Goal: Information Seeking & Learning: Understand process/instructions

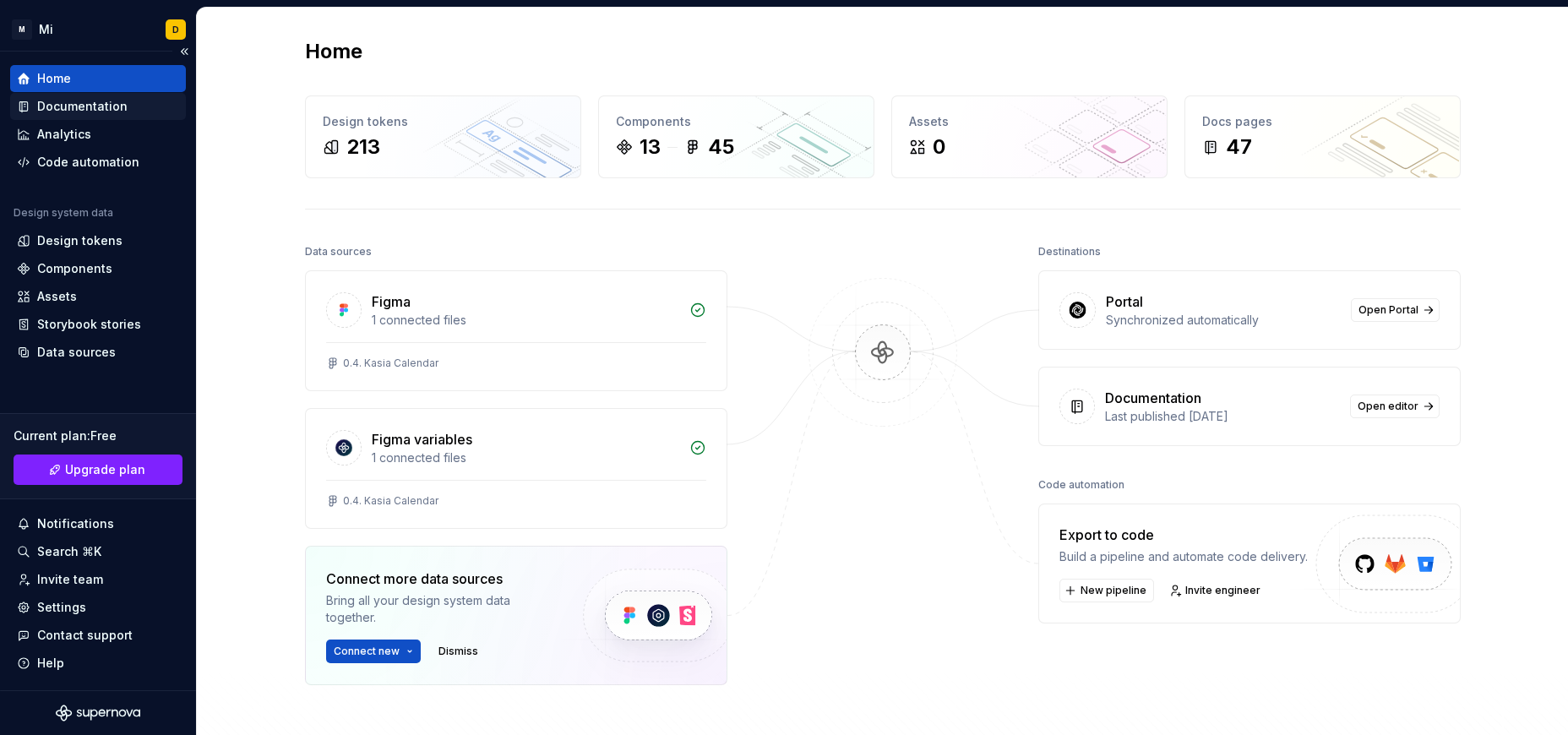
click at [82, 109] on div "Documentation" at bounding box center [82, 106] width 90 height 17
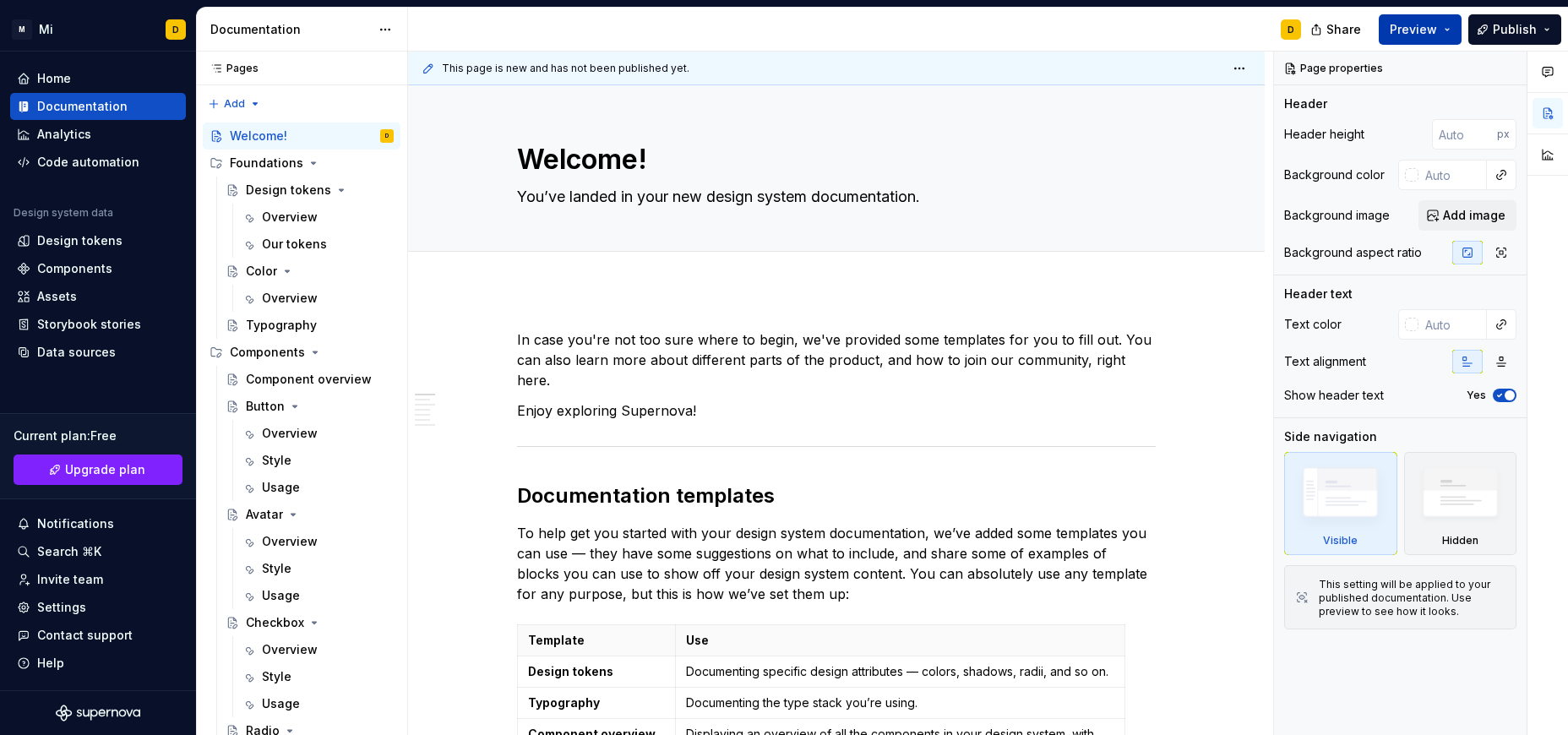
click at [1440, 25] on button "Preview" at bounding box center [1420, 30] width 83 height 31
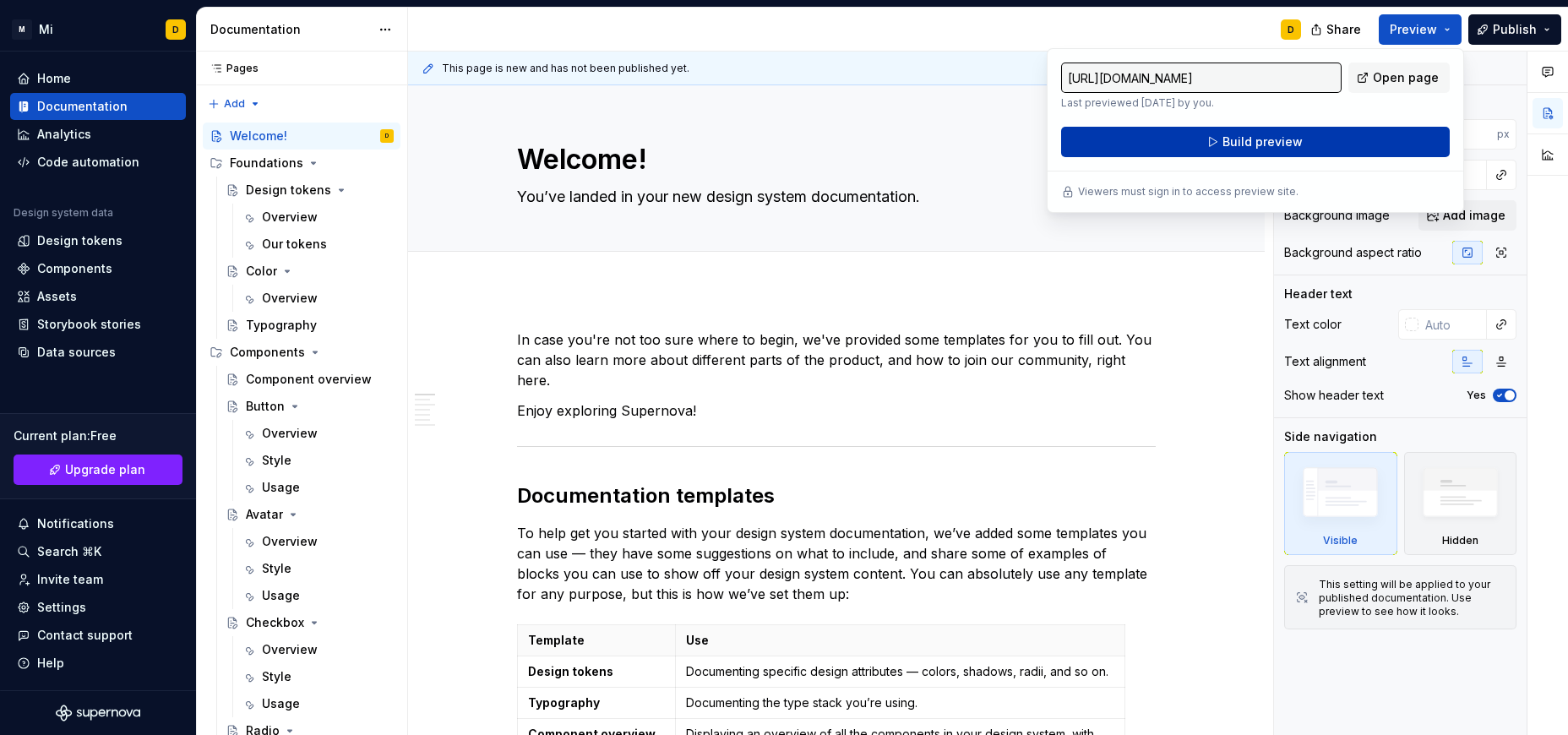
click at [1332, 144] on button "Build preview" at bounding box center [1255, 142] width 388 height 31
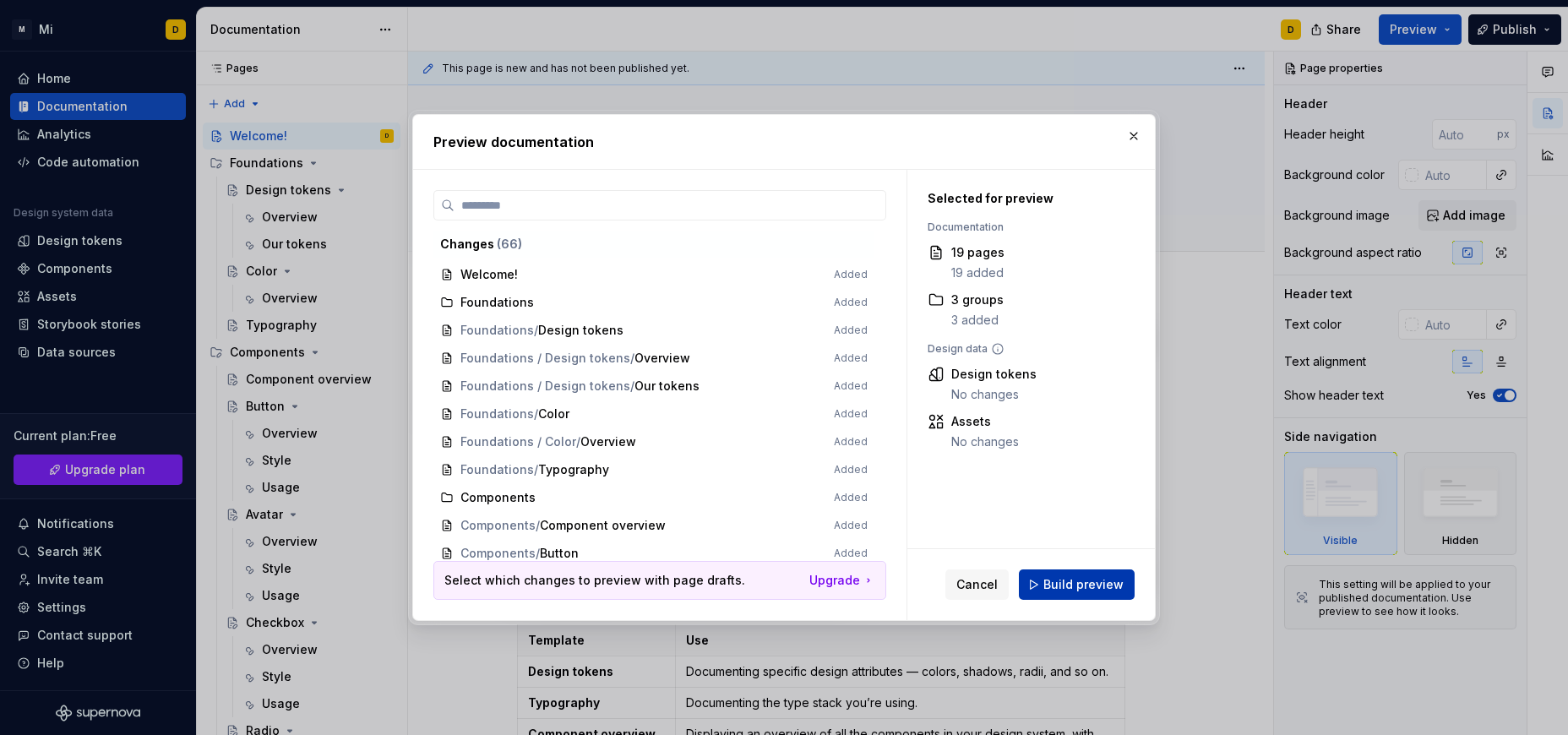
click at [1067, 578] on span "Build preview" at bounding box center [1083, 584] width 80 height 17
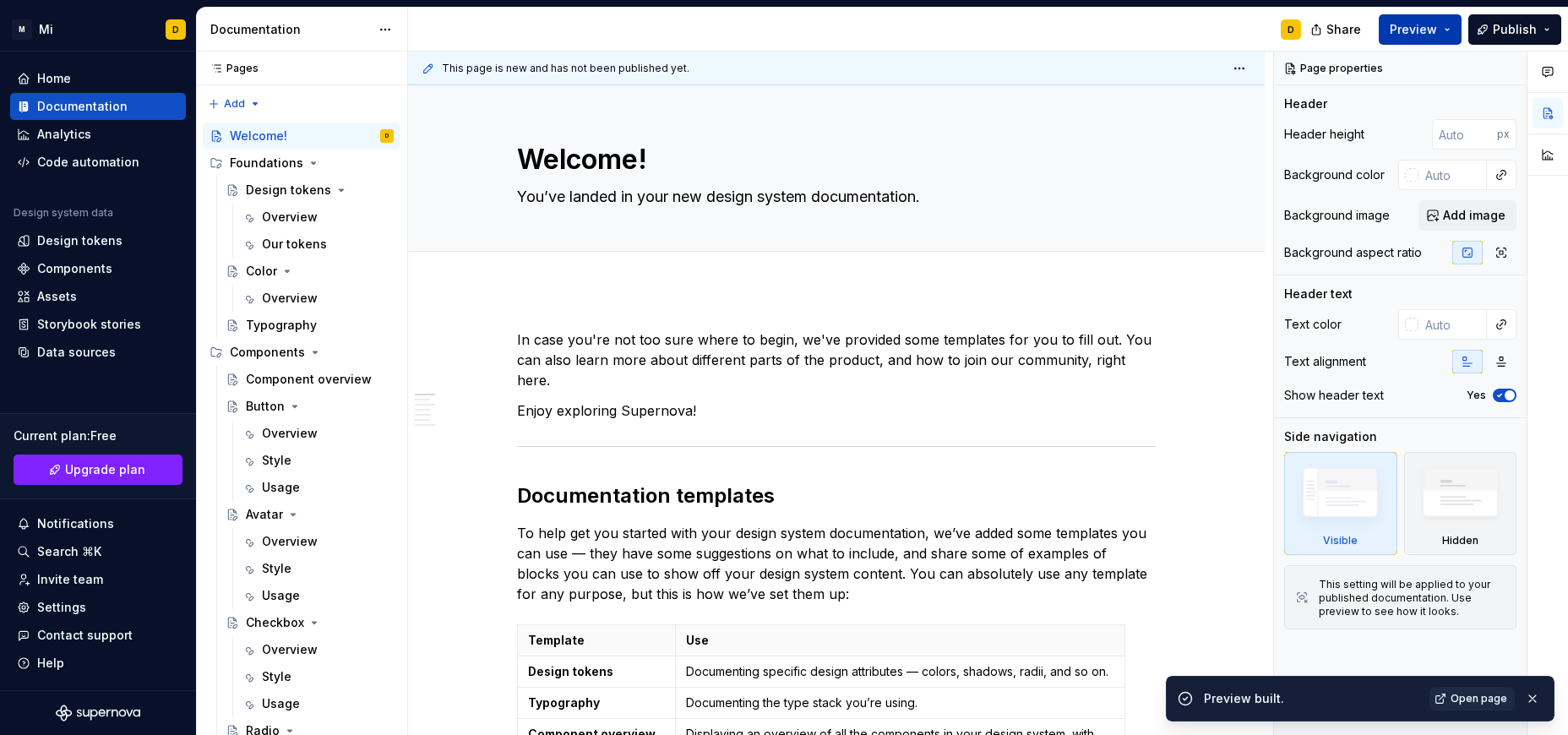
click at [1444, 37] on button "Preview" at bounding box center [1420, 30] width 83 height 31
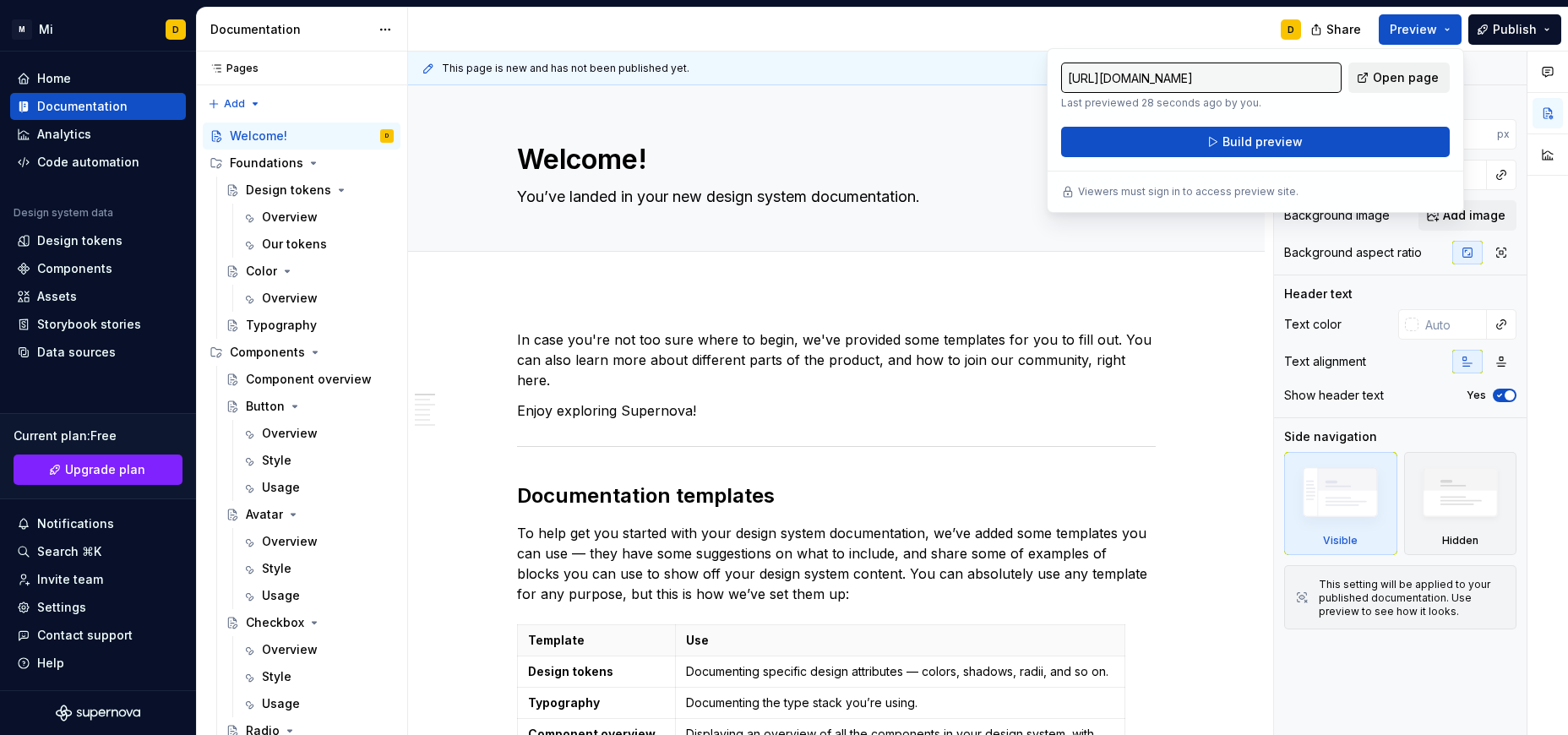
click at [1413, 79] on span "Open page" at bounding box center [1405, 78] width 66 height 17
type textarea "*"
